Goal: Information Seeking & Learning: Learn about a topic

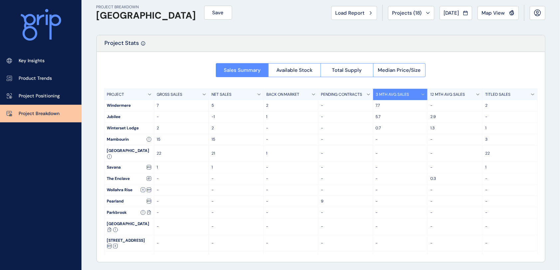
scroll to position [8, 0]
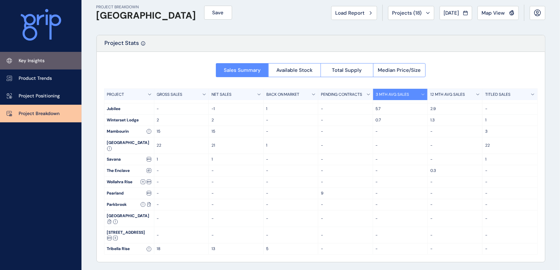
click at [36, 62] on p "Key Insights" at bounding box center [32, 61] width 26 height 7
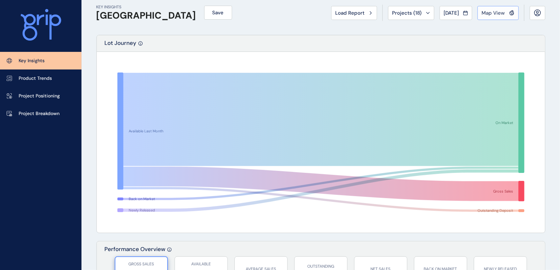
click at [493, 13] on span "Map View" at bounding box center [493, 13] width 23 height 7
click at [426, 13] on icon at bounding box center [428, 13] width 4 height 2
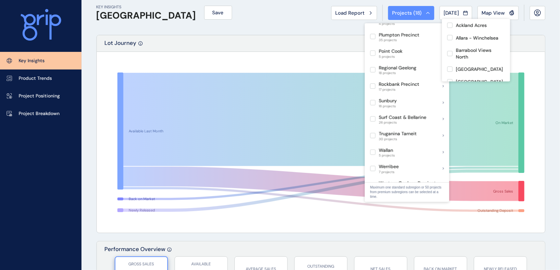
scroll to position [482, 0]
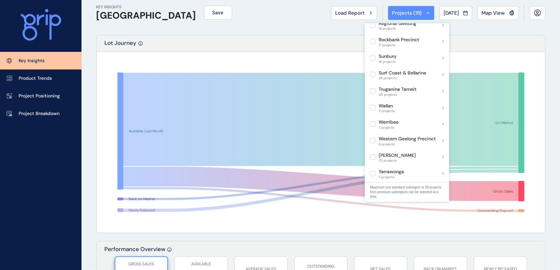
click at [274, 22] on div "KEY INSIGHTS [GEOGRAPHIC_DATA] Save Load Report Projects ( 18 ) [DATE] 2025 < >…" at bounding box center [321, 13] width 449 height 44
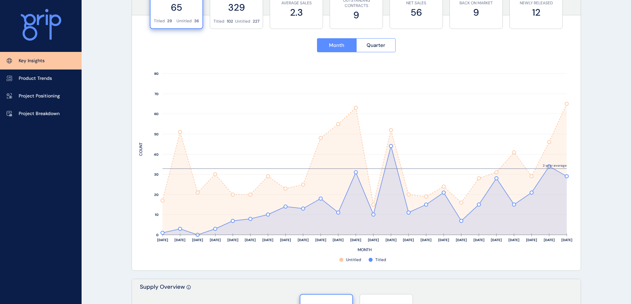
scroll to position [226, 0]
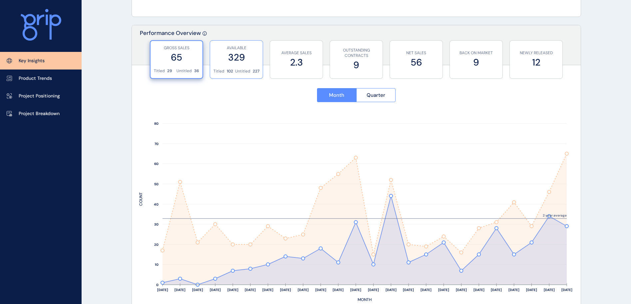
click at [239, 69] on p "Untitled" at bounding box center [242, 72] width 15 height 6
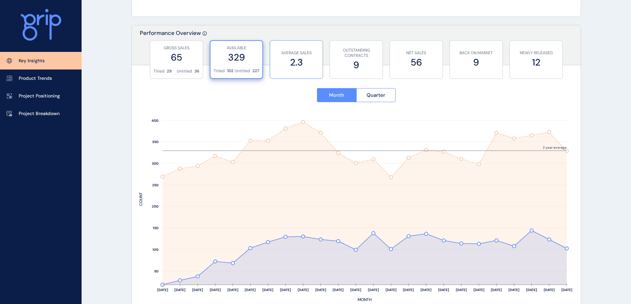
click at [285, 65] on label "2.3" at bounding box center [296, 62] width 46 height 13
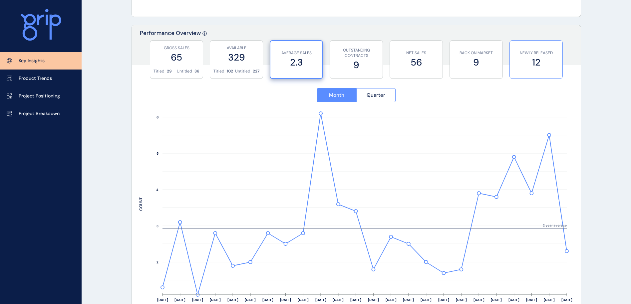
click at [529, 60] on label "12" at bounding box center [536, 62] width 46 height 13
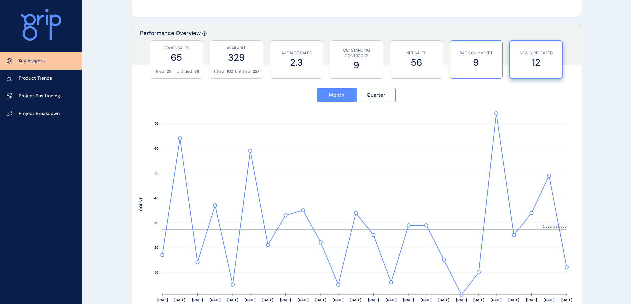
click at [467, 51] on p "BACK ON MARKET" at bounding box center [476, 53] width 46 height 6
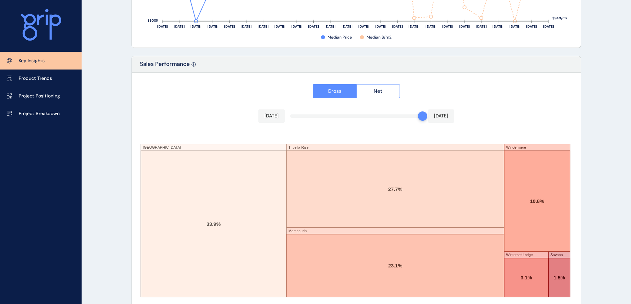
scroll to position [1097, 0]
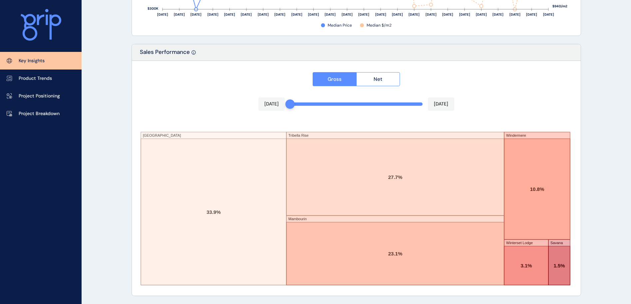
drag, startPoint x: 424, startPoint y: 105, endPoint x: 107, endPoint y: 99, distance: 316.8
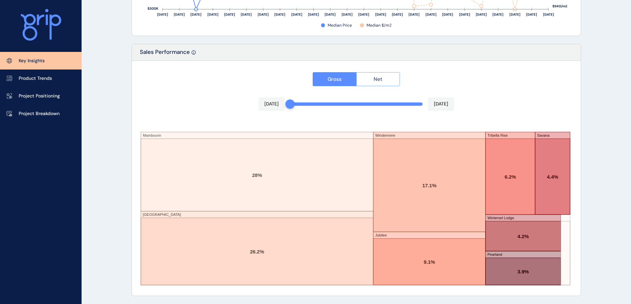
click at [370, 79] on button "Net" at bounding box center [378, 79] width 44 height 14
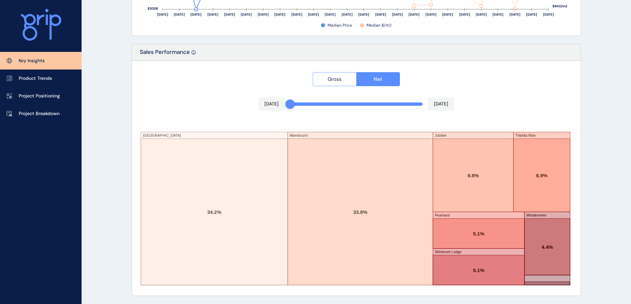
click at [338, 77] on span "Gross" at bounding box center [334, 79] width 14 height 7
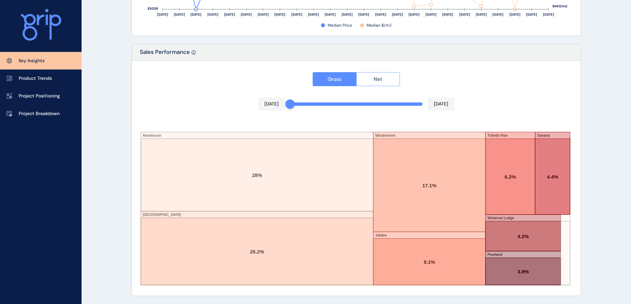
click at [368, 82] on button "Net" at bounding box center [378, 79] width 44 height 14
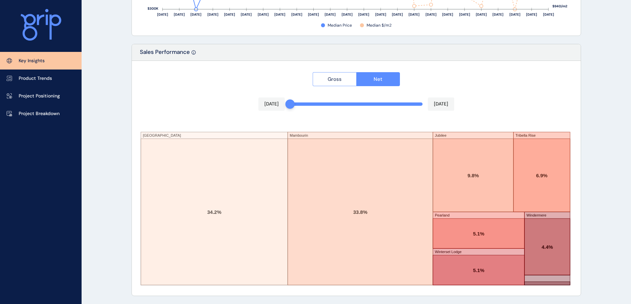
click at [327, 81] on span "Gross" at bounding box center [334, 79] width 14 height 7
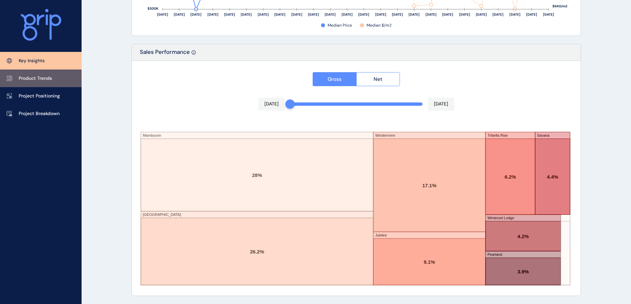
click at [62, 78] on link "Product Trends" at bounding box center [41, 79] width 82 height 18
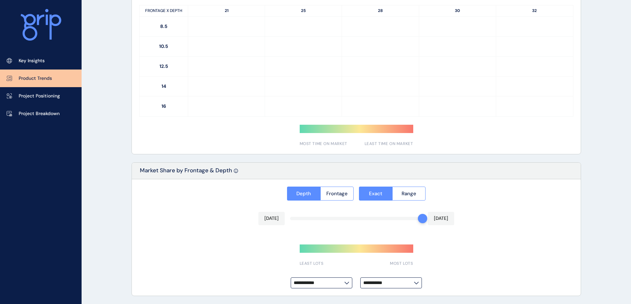
type input "**********"
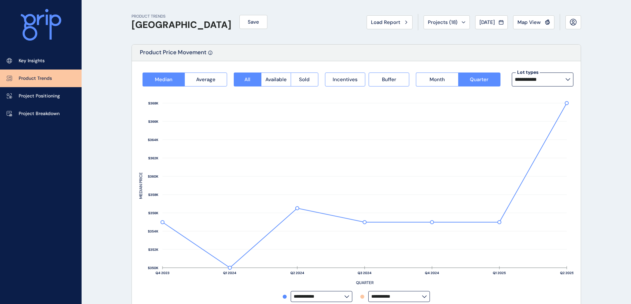
scroll to position [50, 0]
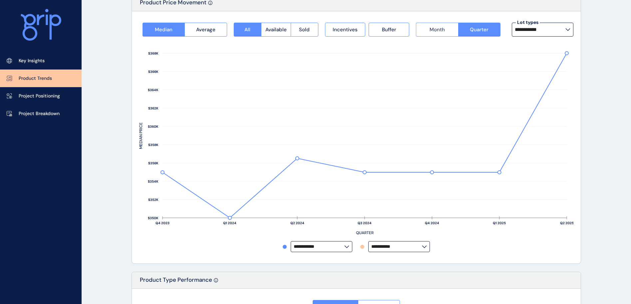
click at [437, 31] on span "Month" at bounding box center [436, 29] width 15 height 7
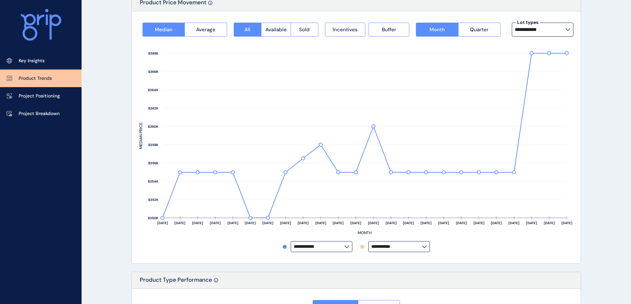
click at [560, 28] on label "**********" at bounding box center [542, 30] width 62 height 14
click at [504, 19] on div "**********" at bounding box center [356, 138] width 434 height 238
click at [411, 244] on input "**********" at bounding box center [396, 246] width 51 height 5
click at [396, 208] on div "Jubilee" at bounding box center [398, 206] width 60 height 13
type input "*******"
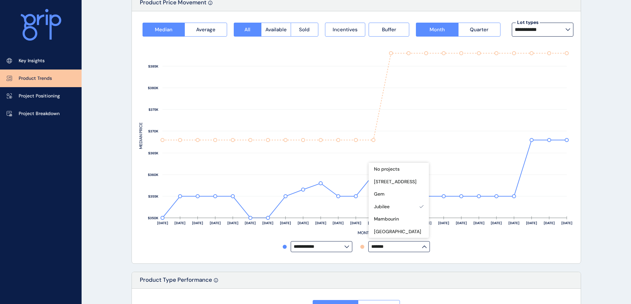
click at [489, 243] on div "[DATE] Sep ’[DATE] Nov ’[DATE] Jan ’[DATE] Mar ’[DATE] May ’[DATE] [DATE] ’[DAT…" at bounding box center [356, 140] width 434 height 207
click at [346, 32] on span "Incentives" at bounding box center [344, 29] width 25 height 7
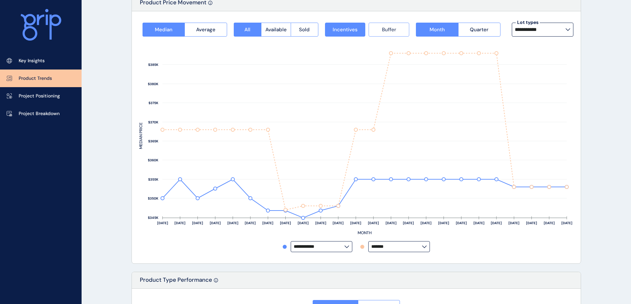
click at [397, 26] on button "Buffer" at bounding box center [388, 30] width 41 height 14
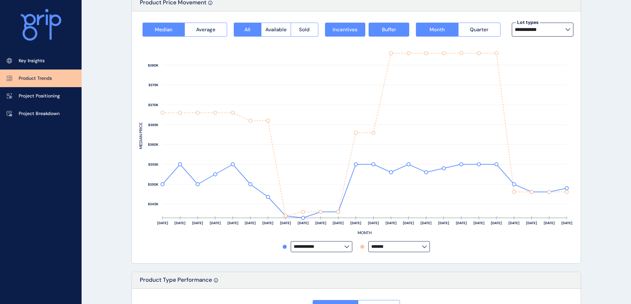
click at [345, 249] on label "**********" at bounding box center [322, 246] width 62 height 11
click at [322, 206] on div "Mambourin" at bounding box center [321, 206] width 60 height 13
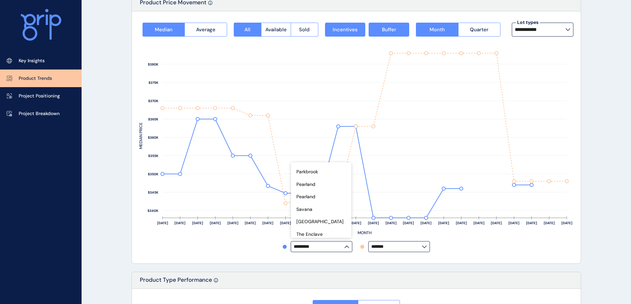
scroll to position [13, 0]
click at [313, 206] on p "[GEOGRAPHIC_DATA]" at bounding box center [319, 206] width 47 height 7
type input "**********"
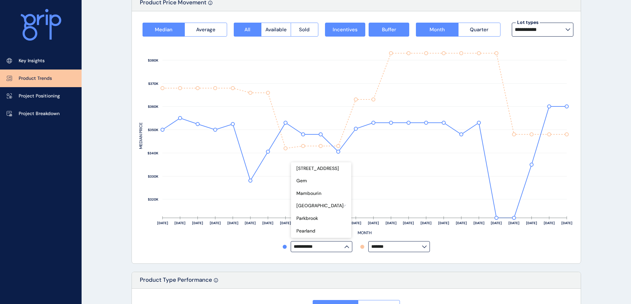
click at [260, 254] on div "**********" at bounding box center [356, 138] width 434 height 238
click at [348, 25] on button "Incentives" at bounding box center [345, 30] width 41 height 14
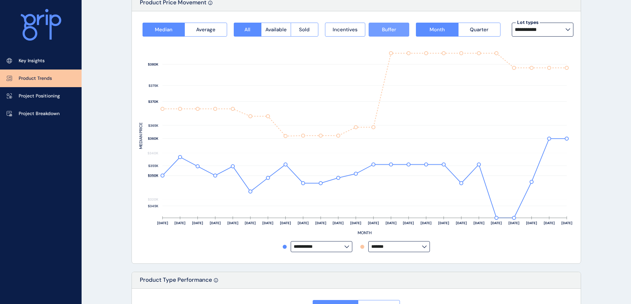
click at [380, 27] on button "Buffer" at bounding box center [388, 30] width 41 height 14
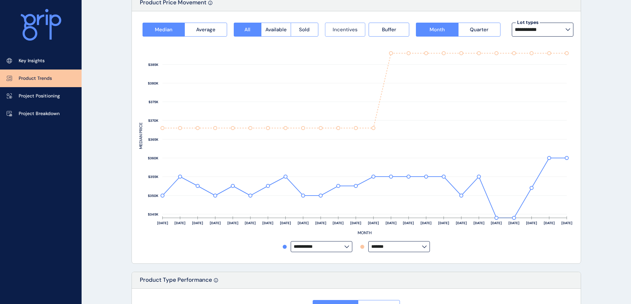
click at [354, 33] on button "Incentives" at bounding box center [345, 30] width 41 height 14
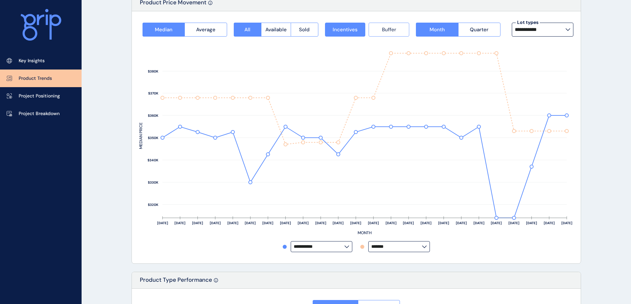
click at [401, 35] on button "Buffer" at bounding box center [388, 30] width 41 height 14
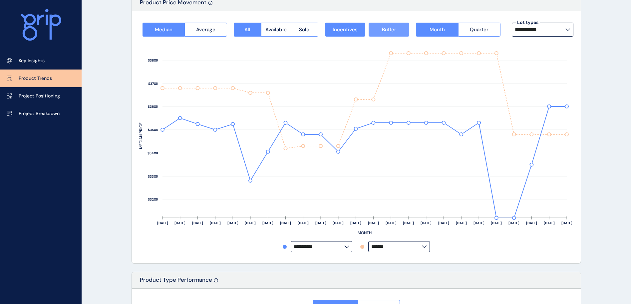
click at [384, 30] on span "Buffer" at bounding box center [389, 29] width 14 height 7
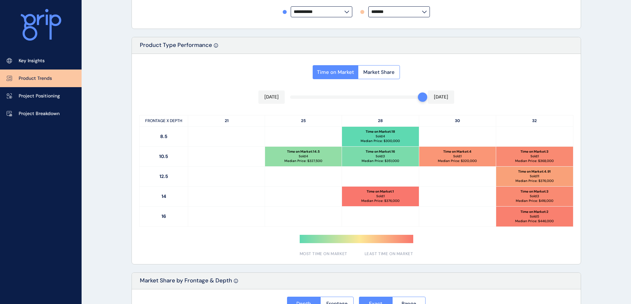
scroll to position [299, 0]
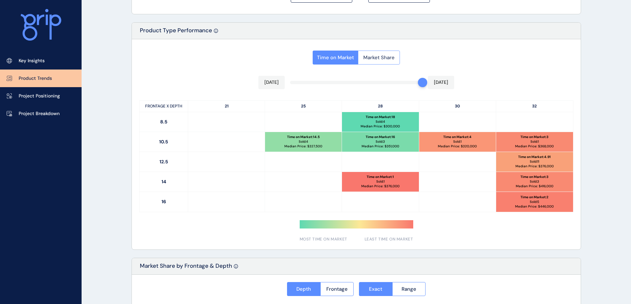
click at [371, 54] on button "Market Share" at bounding box center [379, 58] width 42 height 14
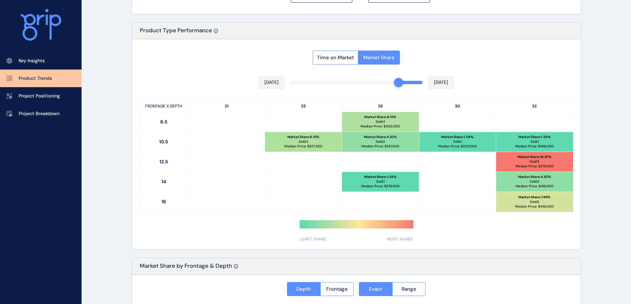
drag, startPoint x: 422, startPoint y: 84, endPoint x: 261, endPoint y: 88, distance: 160.8
click at [261, 88] on div "Time on Market Market Share [DATE] [DATE] FRONTAGE X DEPTH 21 25 28 30 32 8.5 M…" at bounding box center [356, 144] width 449 height 210
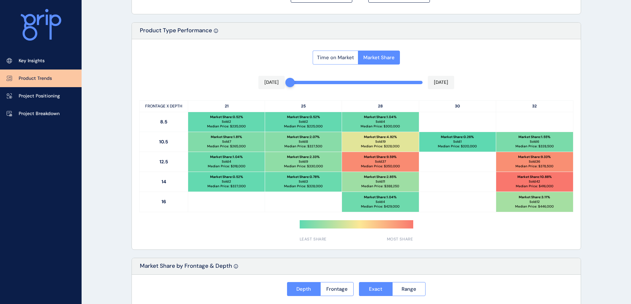
click at [340, 60] on span "Time on Market" at bounding box center [335, 57] width 37 height 7
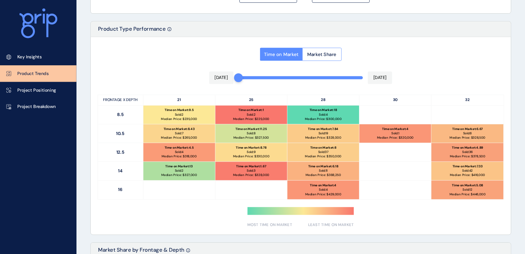
scroll to position [299, 0]
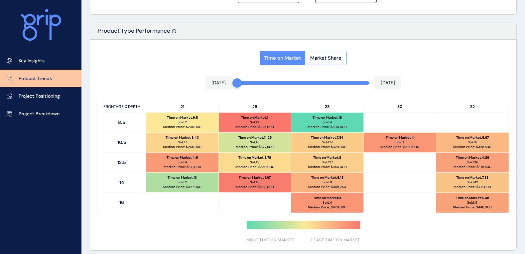
drag, startPoint x: 529, startPoint y: 140, endPoint x: 523, endPoint y: 145, distance: 7.5
click at [523, 145] on div "PRODUCT TRENDS [GEOGRAPHIC_DATA] Precinct Save Load Report Projects ( 18 ) [DAT…" at bounding box center [304, 90] width 444 height 779
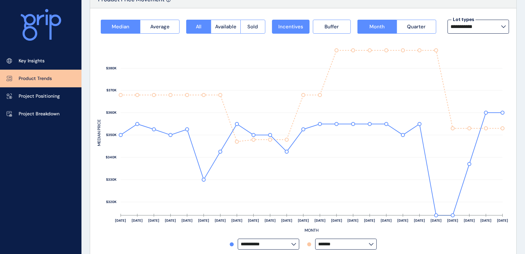
scroll to position [0, 0]
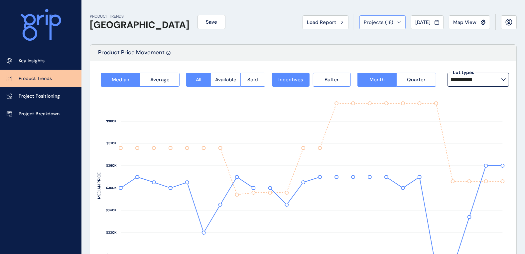
click at [398, 24] on div "Projects ( 18 )" at bounding box center [383, 22] width 38 height 7
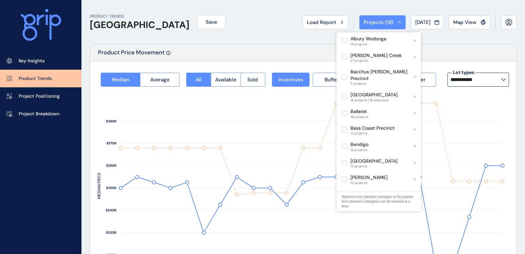
click at [447, 49] on div "Product Price Movement" at bounding box center [303, 53] width 427 height 17
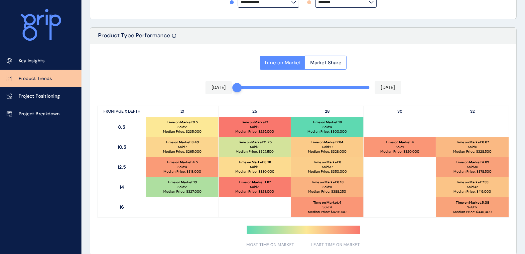
scroll to position [311, 0]
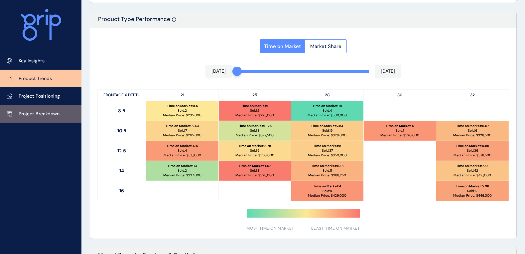
click at [37, 107] on link "Project Breakdown" at bounding box center [41, 114] width 82 height 18
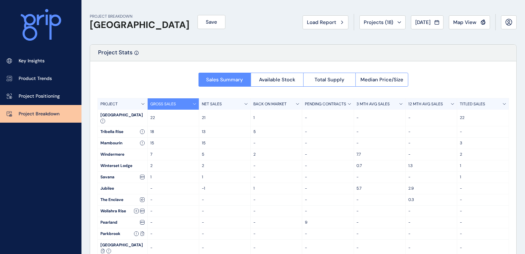
click at [386, 102] on p "3 MTH AVG SALES" at bounding box center [373, 104] width 33 height 6
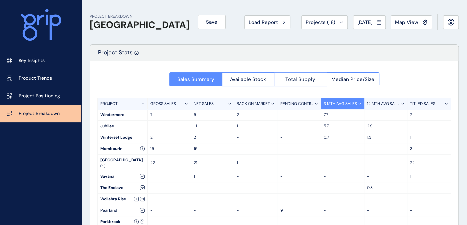
click at [291, 77] on span "Total Supply" at bounding box center [301, 79] width 30 height 7
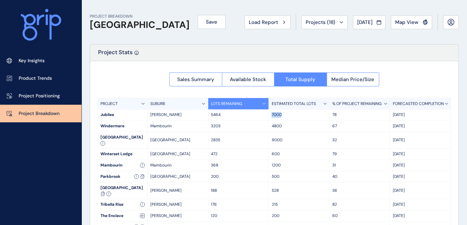
drag, startPoint x: 285, startPoint y: 114, endPoint x: 270, endPoint y: 116, distance: 15.2
click at [270, 116] on div "7000" at bounding box center [299, 114] width 61 height 11
click at [273, 116] on p "7000" at bounding box center [299, 115] width 55 height 6
drag, startPoint x: 281, startPoint y: 171, endPoint x: 270, endPoint y: 171, distance: 11.0
click at [270, 171] on div "500" at bounding box center [299, 176] width 61 height 11
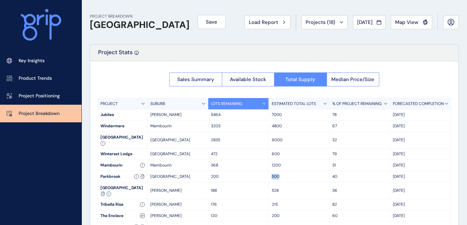
click at [269, 172] on div "500" at bounding box center [299, 176] width 61 height 11
